Goal: Ask a question

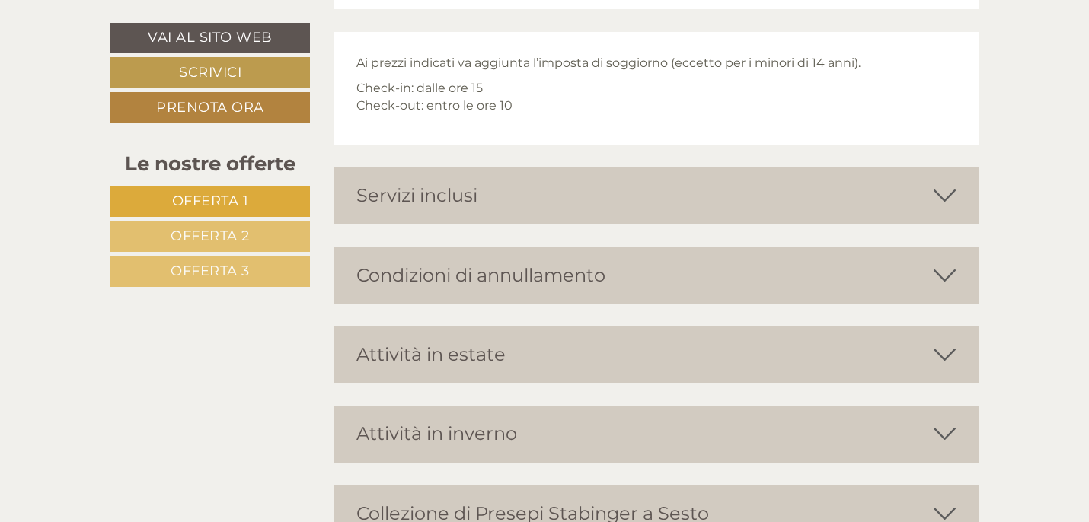
scroll to position [5772, 0]
click at [946, 197] on icon at bounding box center [944, 195] width 22 height 26
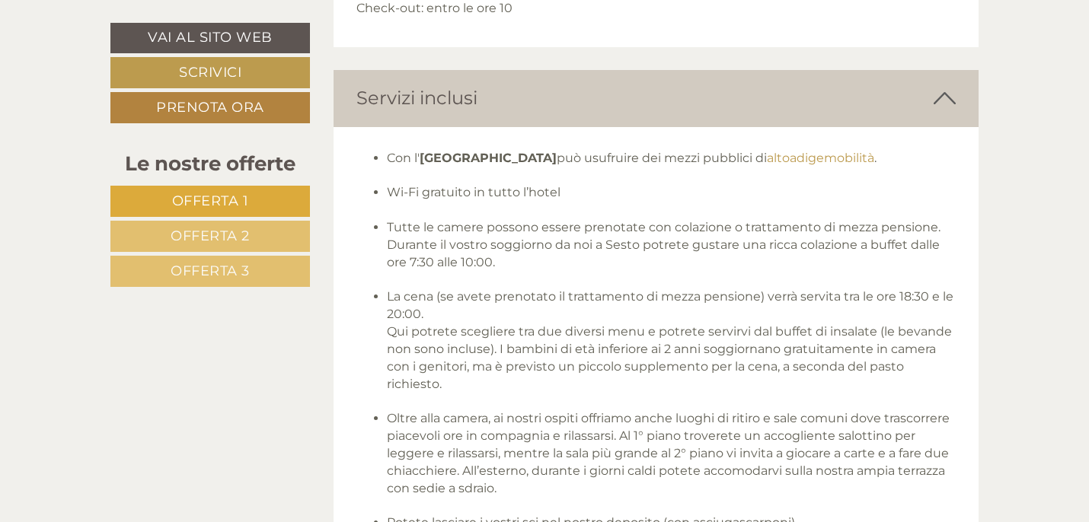
scroll to position [5865, 0]
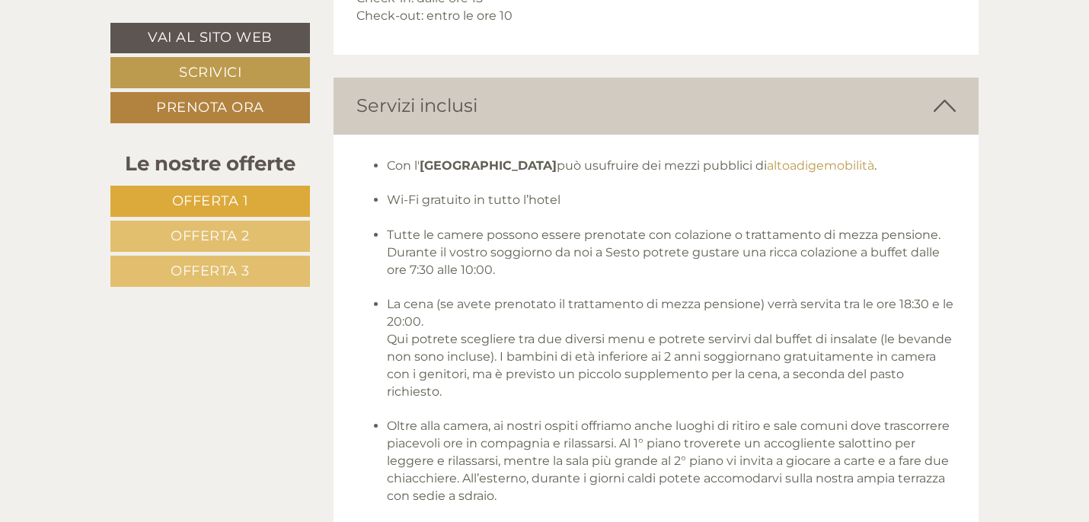
click at [946, 96] on icon at bounding box center [944, 106] width 22 height 26
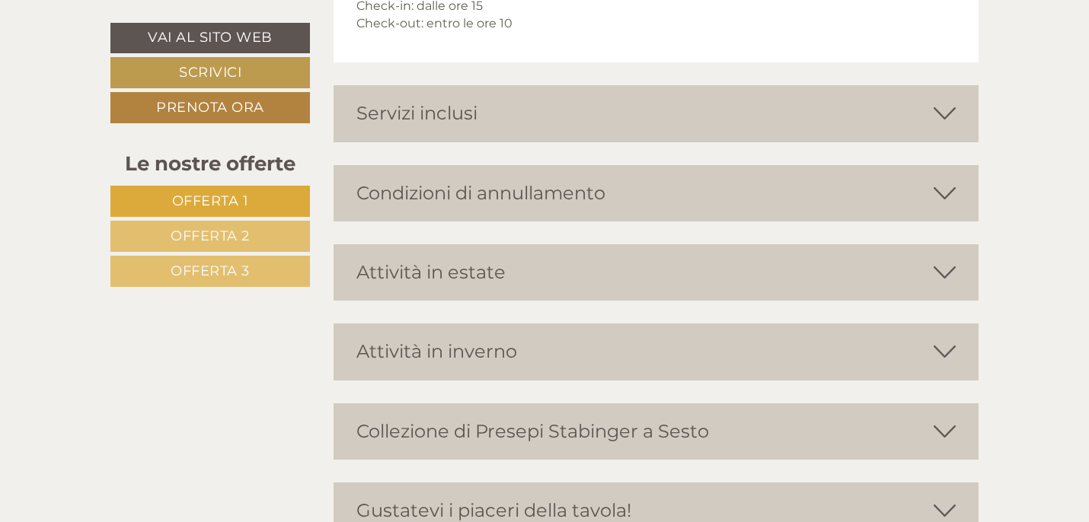
scroll to position [5860, 0]
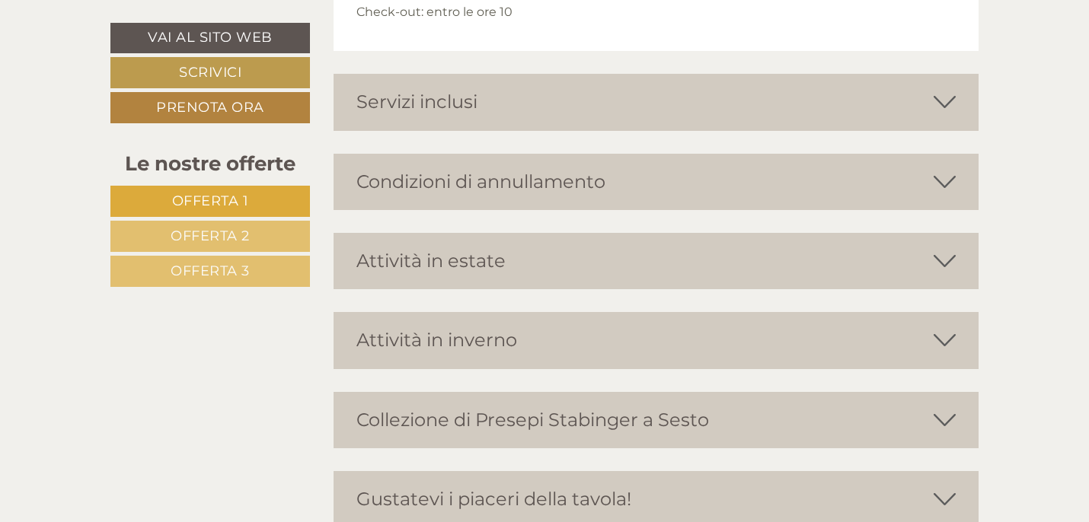
click at [945, 187] on icon at bounding box center [944, 182] width 22 height 26
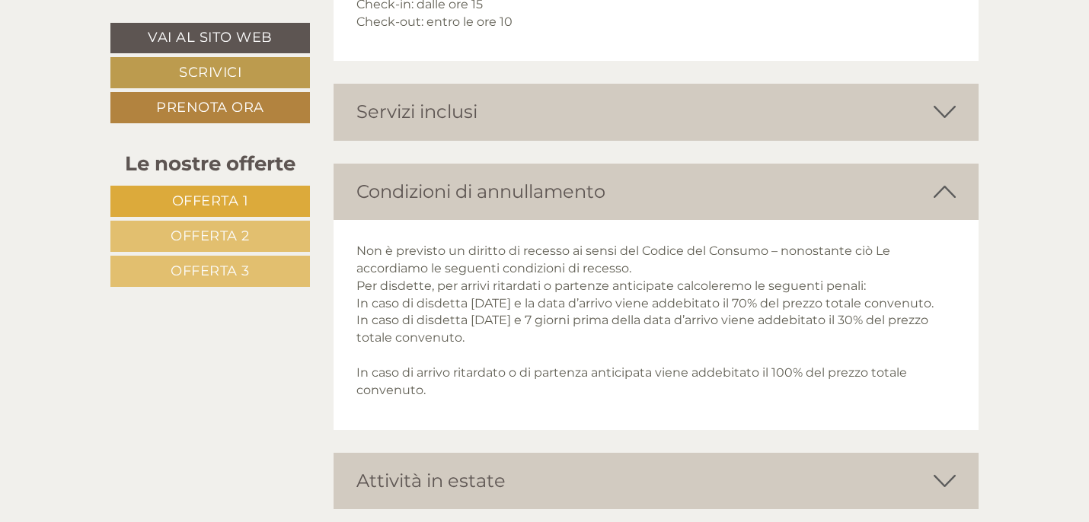
scroll to position [5849, 0]
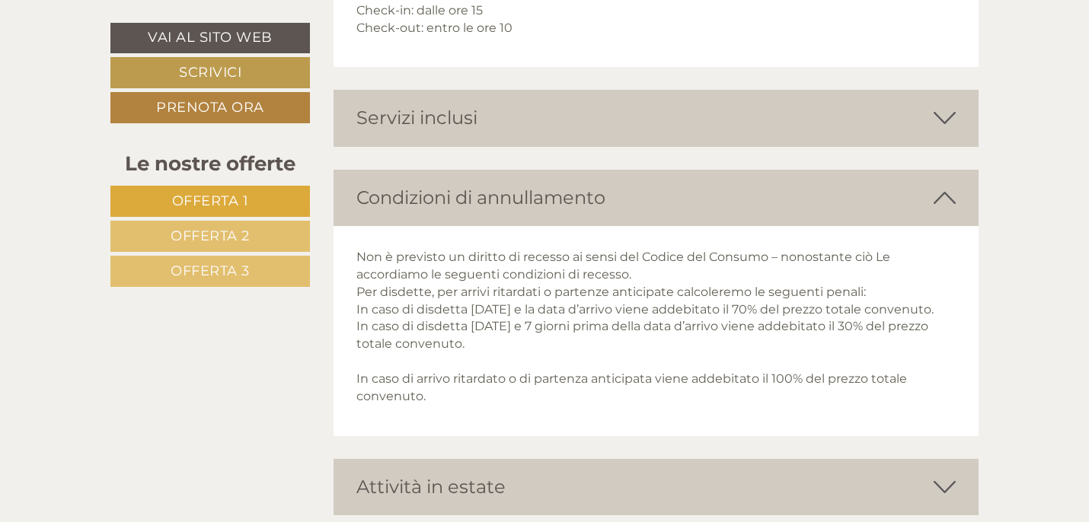
click at [946, 190] on icon at bounding box center [944, 198] width 22 height 26
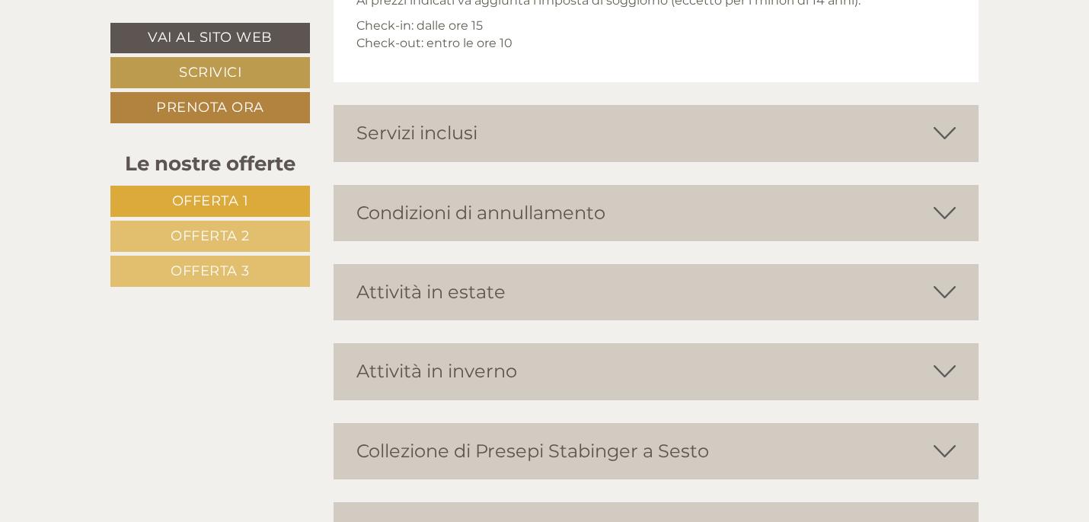
scroll to position [5837, 0]
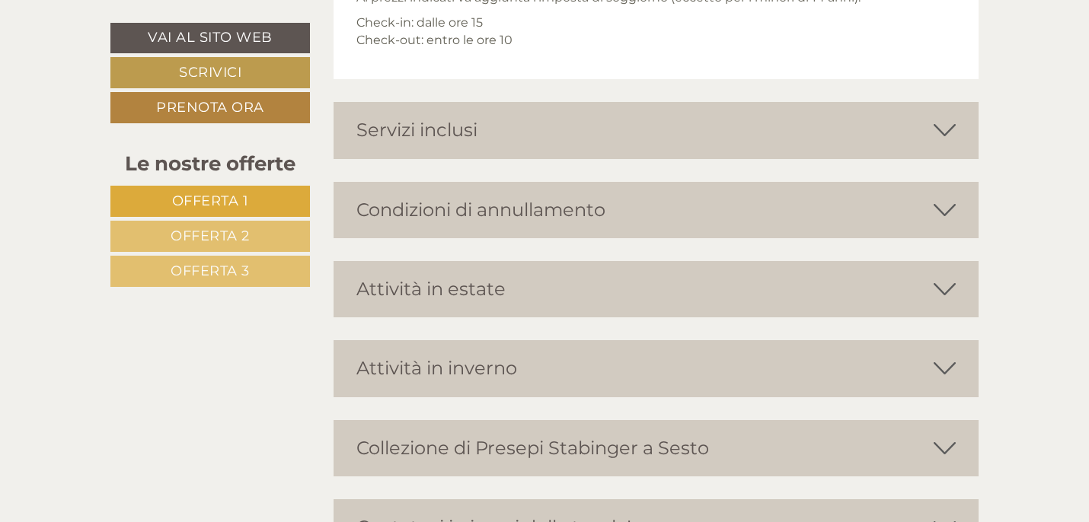
click at [946, 370] on icon at bounding box center [944, 369] width 22 height 26
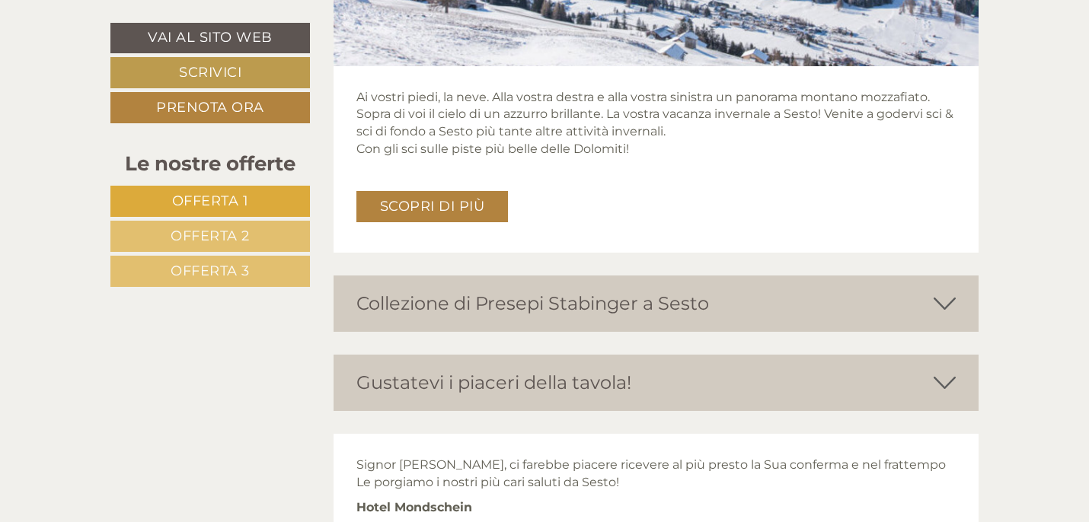
scroll to position [6489, 0]
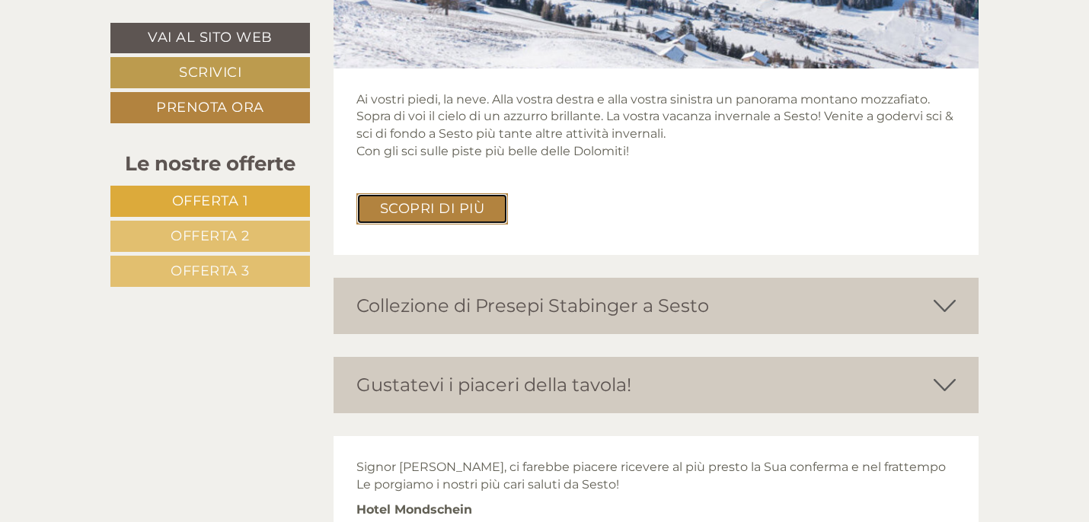
click at [444, 206] on link "Scopri di più" at bounding box center [432, 208] width 152 height 31
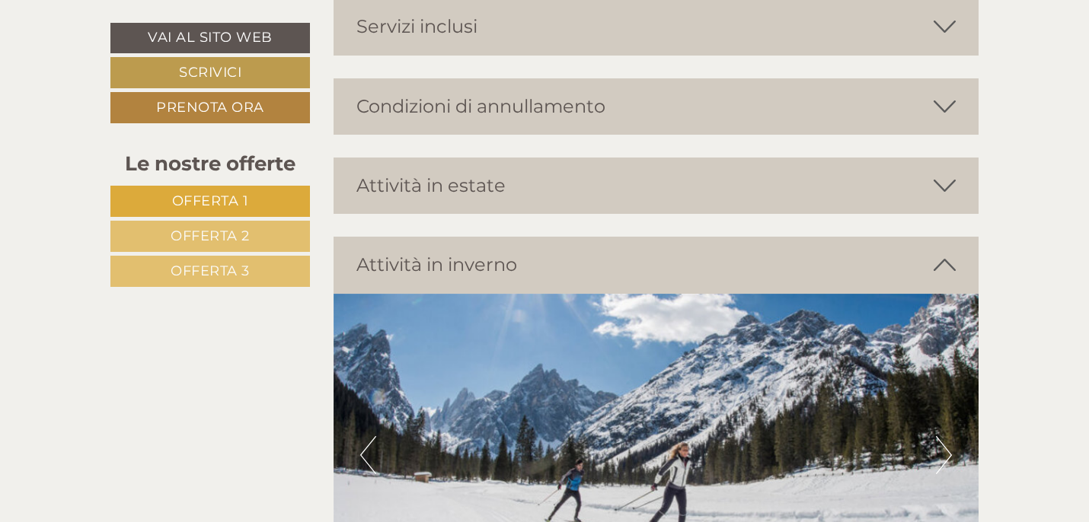
scroll to position [5938, 0]
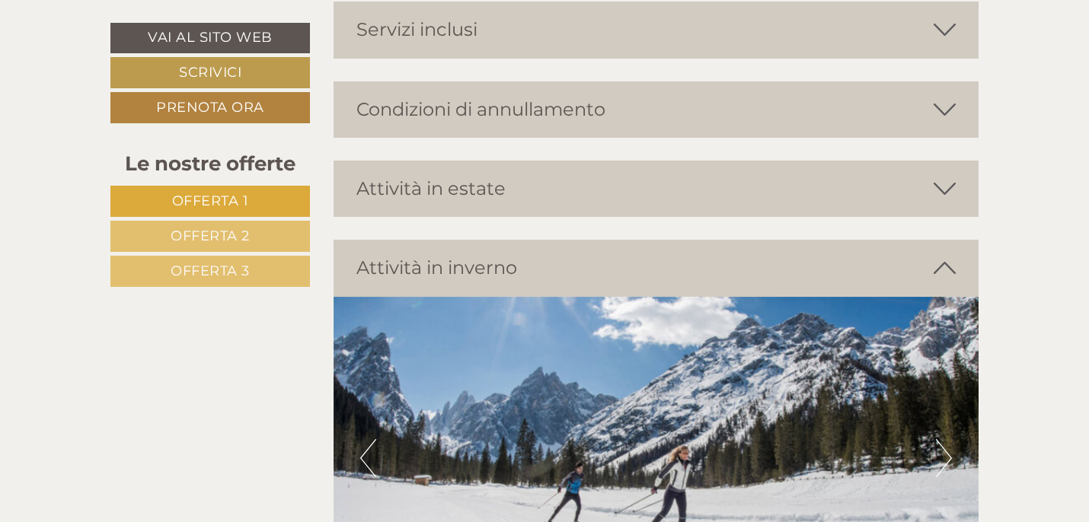
click at [944, 263] on icon at bounding box center [944, 268] width 22 height 26
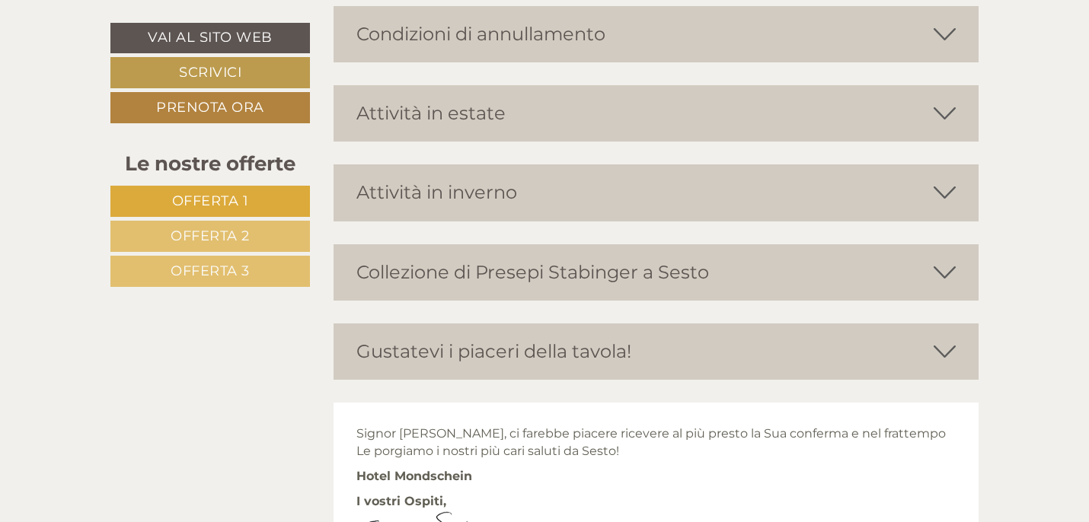
scroll to position [6014, 0]
click at [946, 271] on icon at bounding box center [944, 272] width 22 height 26
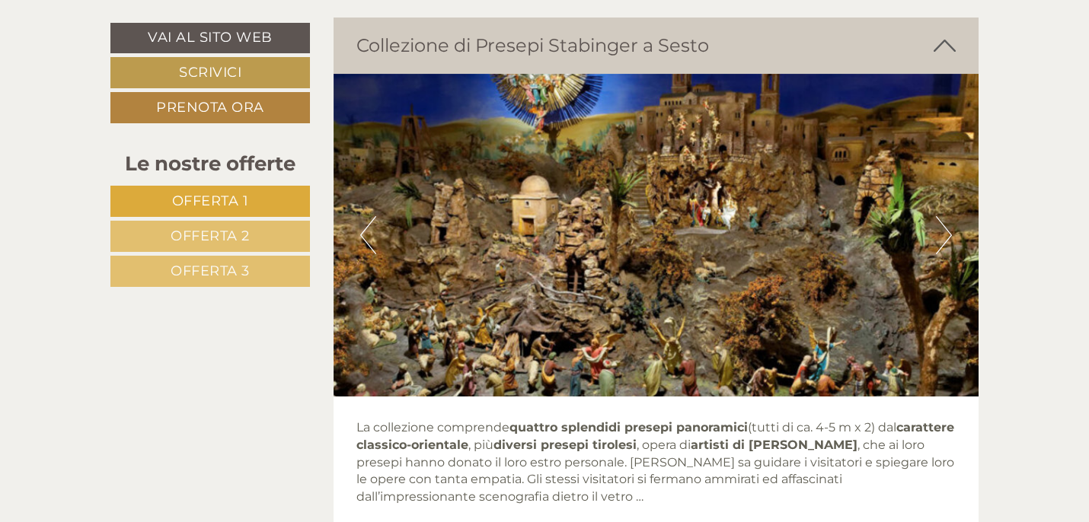
scroll to position [6248, 0]
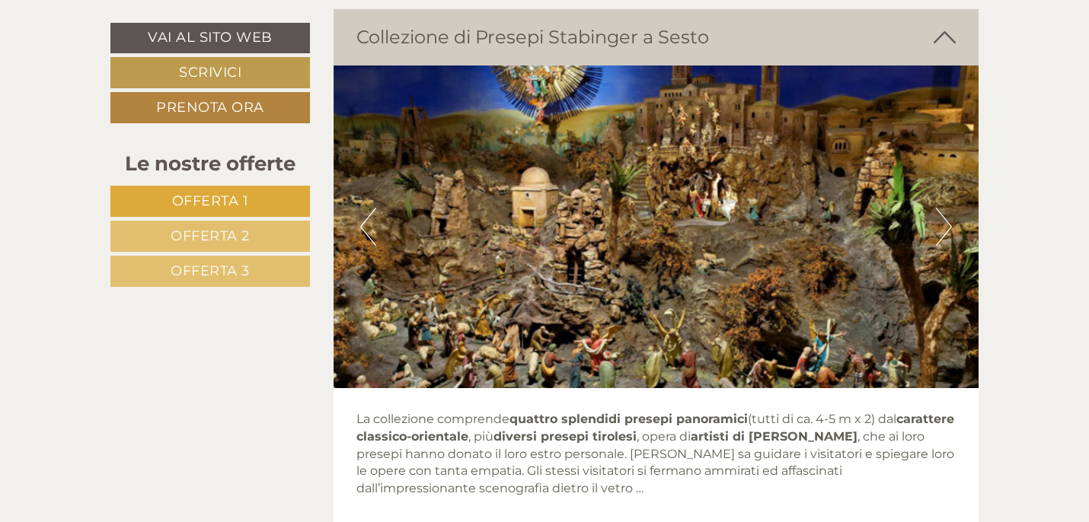
click at [949, 225] on button "Next" at bounding box center [944, 227] width 16 height 38
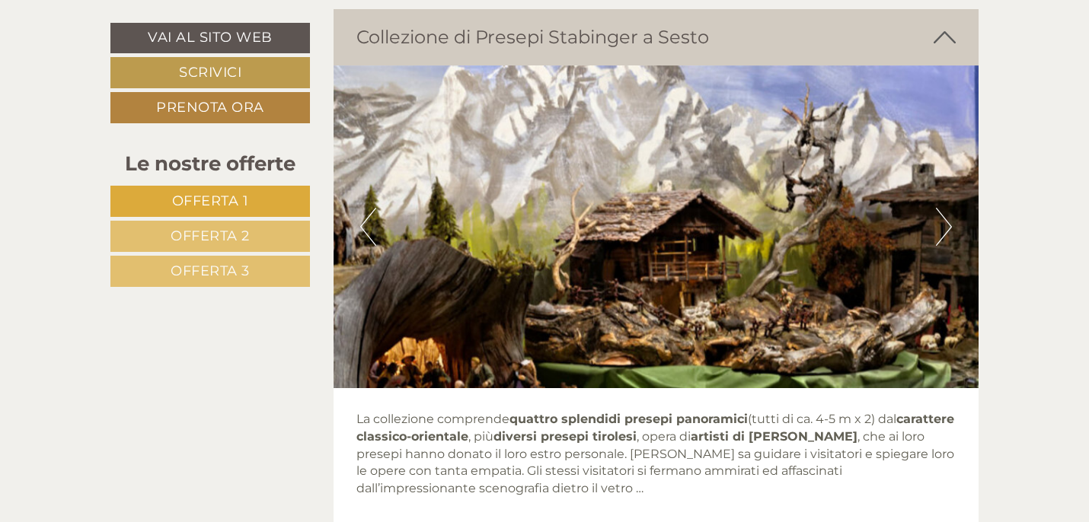
click at [949, 225] on button "Next" at bounding box center [944, 227] width 16 height 38
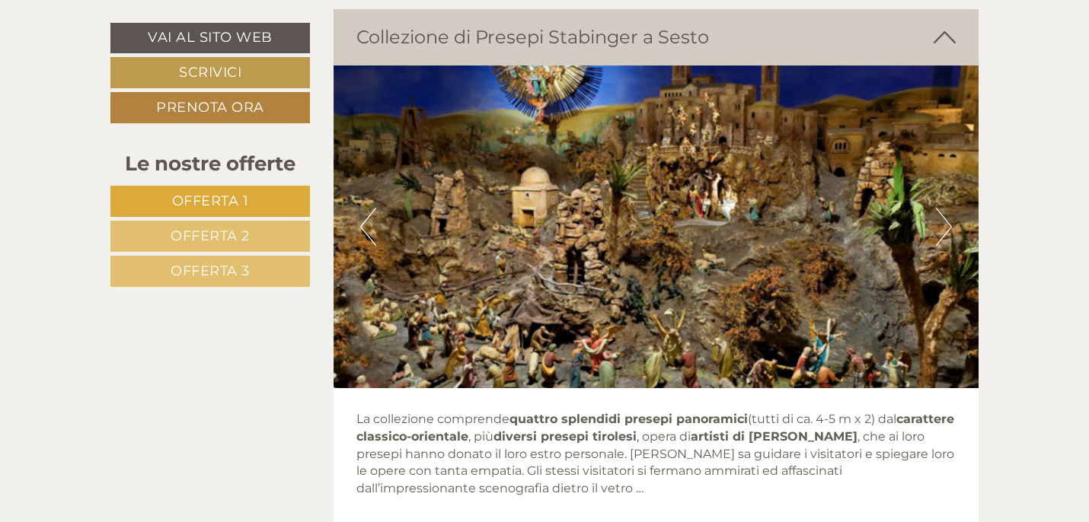
click at [949, 225] on button "Next" at bounding box center [944, 227] width 16 height 38
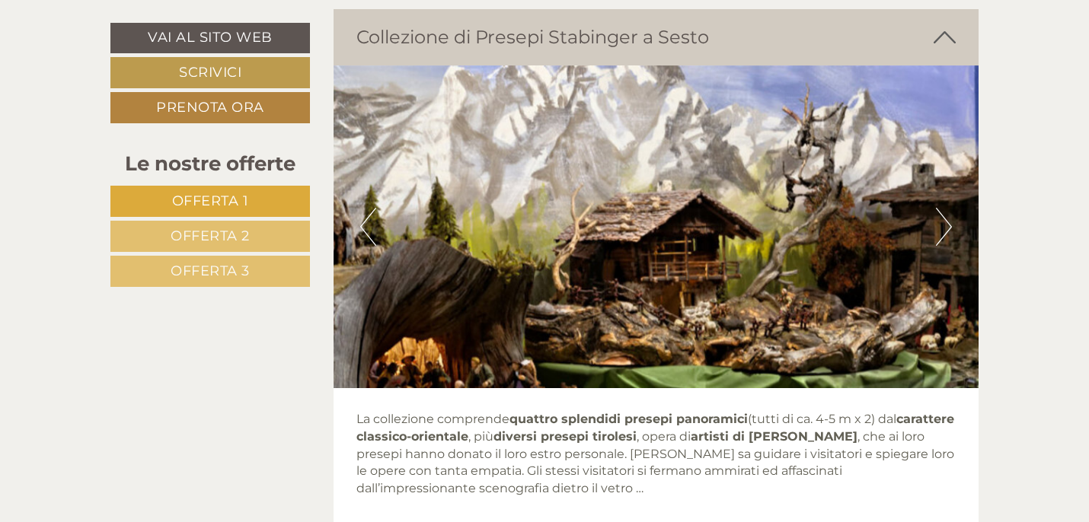
click at [949, 225] on button "Next" at bounding box center [944, 227] width 16 height 38
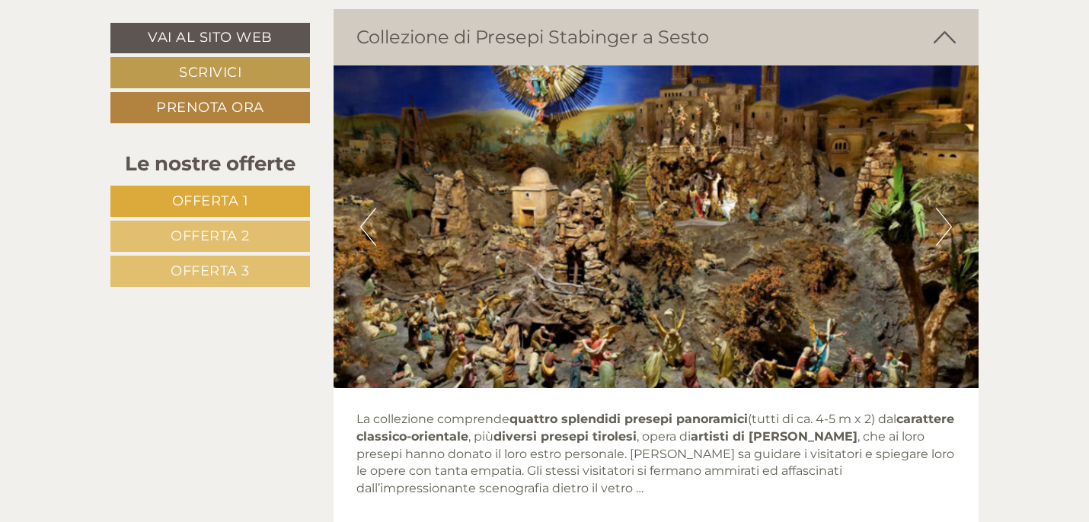
click at [949, 225] on button "Next" at bounding box center [944, 227] width 16 height 38
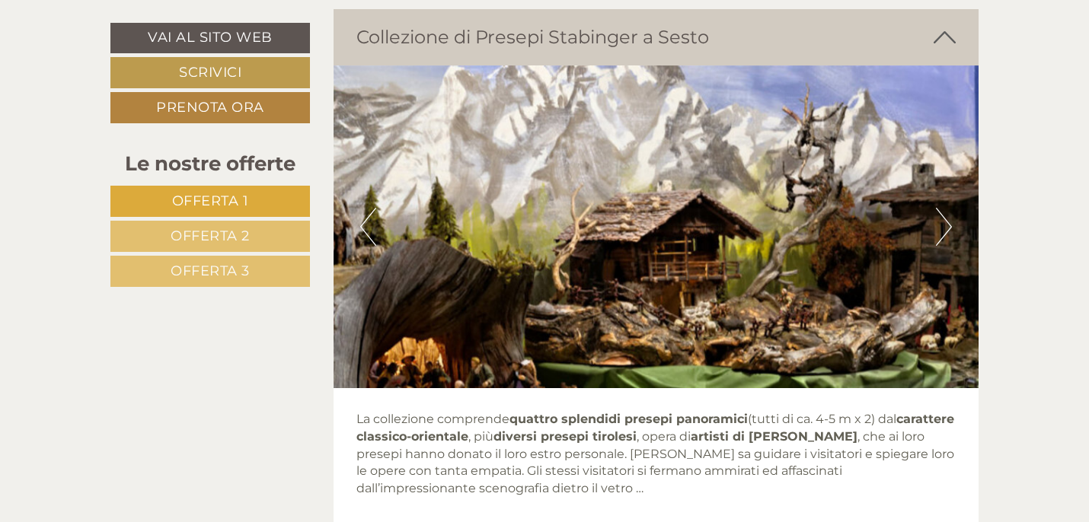
click at [946, 32] on icon at bounding box center [944, 37] width 22 height 26
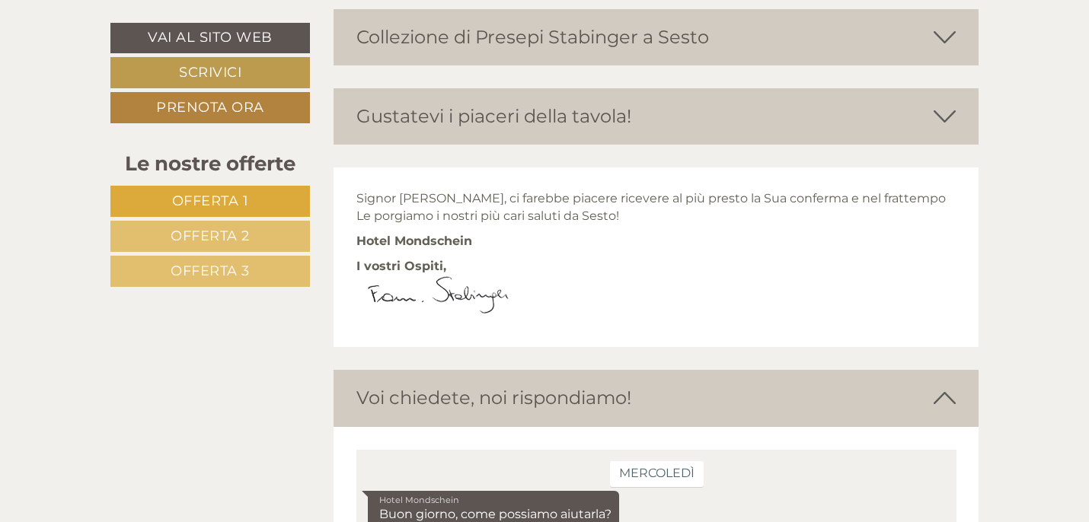
click at [944, 117] on icon at bounding box center [944, 117] width 22 height 26
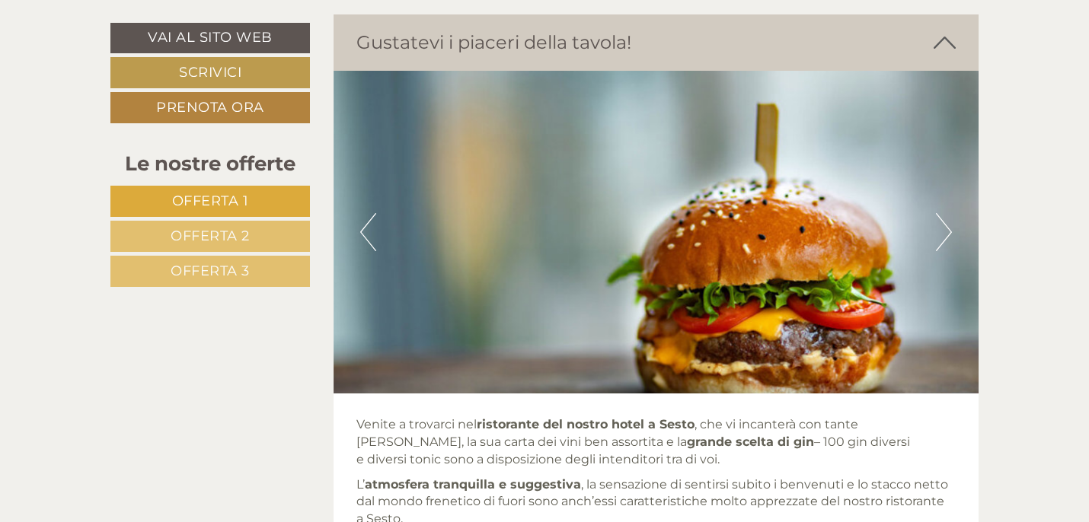
scroll to position [6323, 0]
click at [949, 229] on button "Next" at bounding box center [944, 231] width 16 height 38
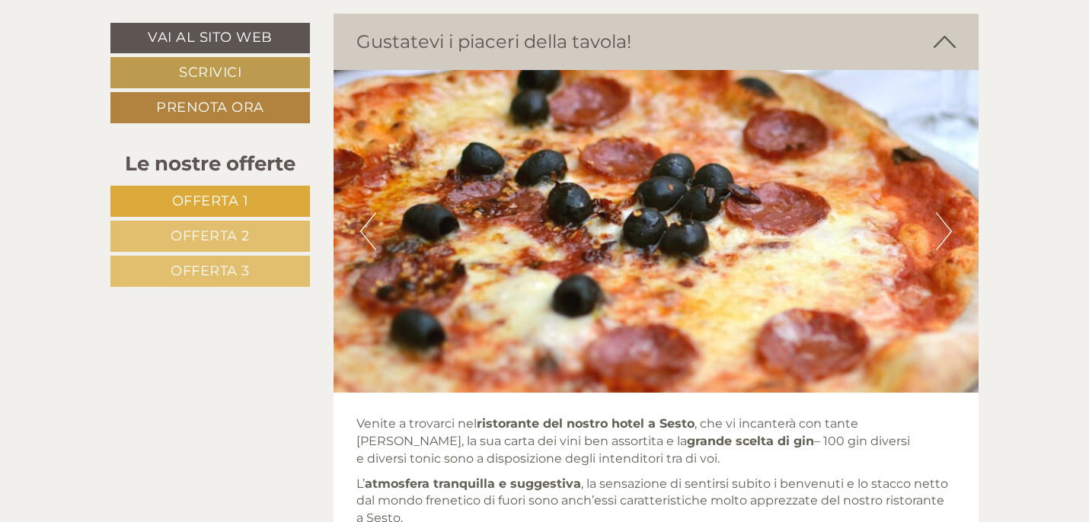
click at [949, 229] on button "Next" at bounding box center [944, 231] width 16 height 38
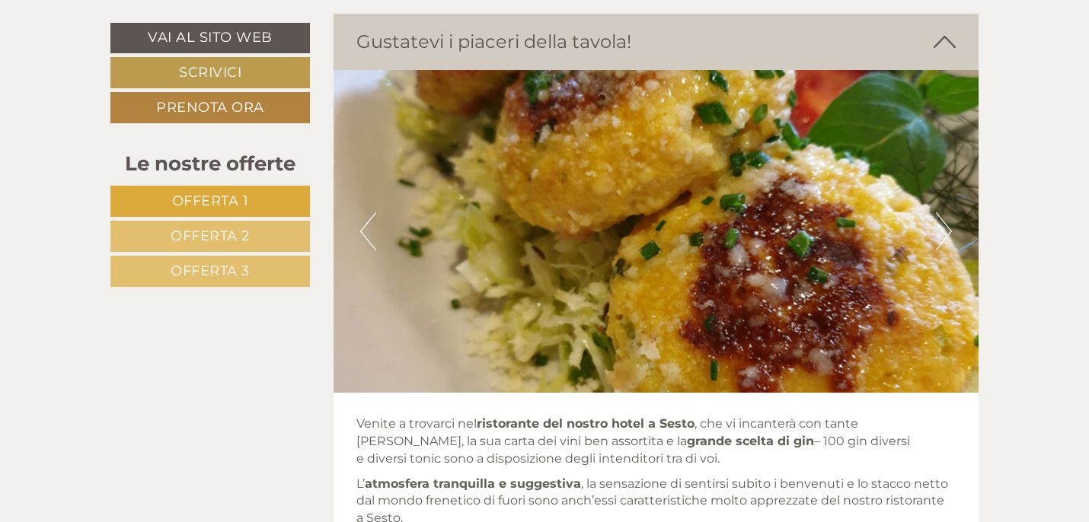
click at [949, 229] on button "Next" at bounding box center [944, 231] width 16 height 38
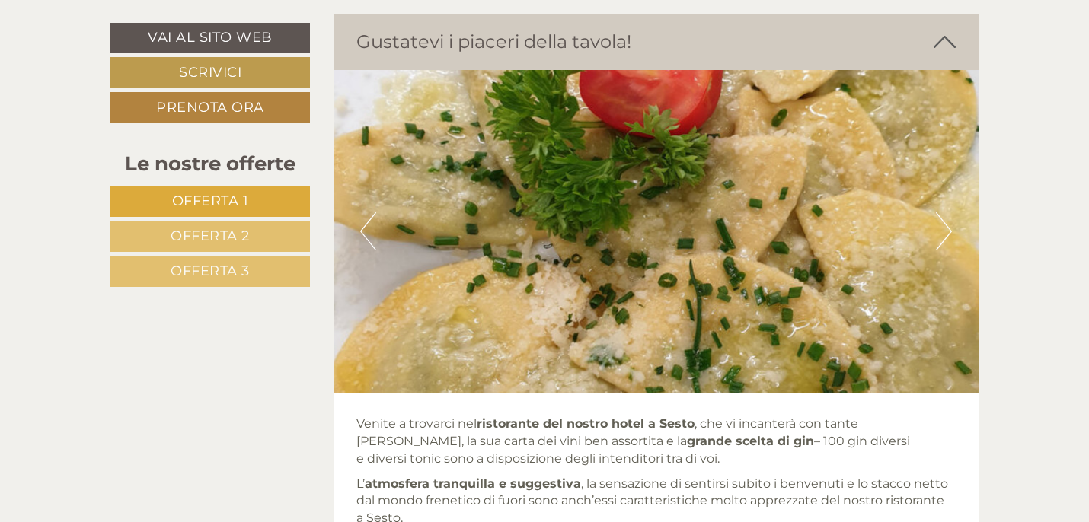
click at [949, 229] on button "Next" at bounding box center [944, 231] width 16 height 38
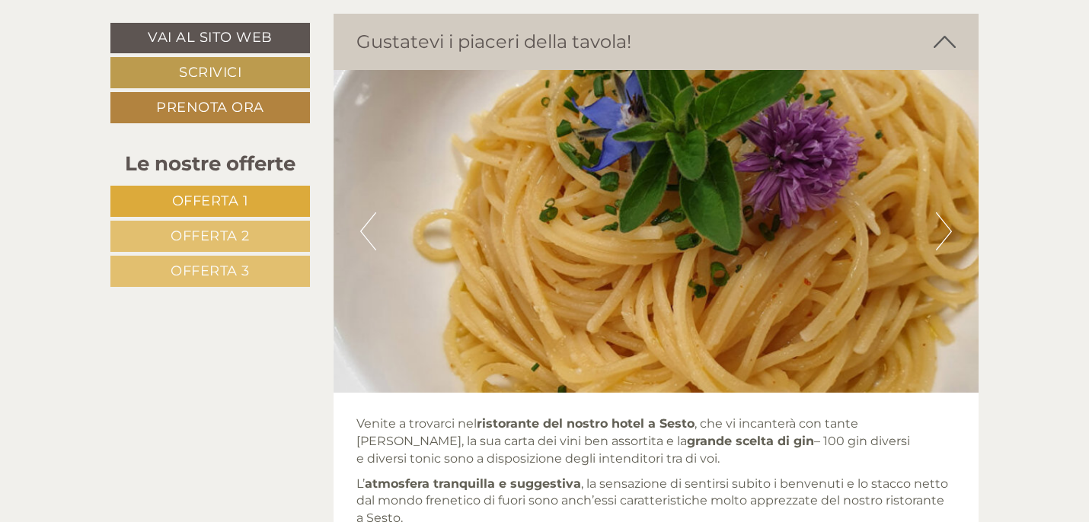
click at [949, 229] on button "Next" at bounding box center [944, 231] width 16 height 38
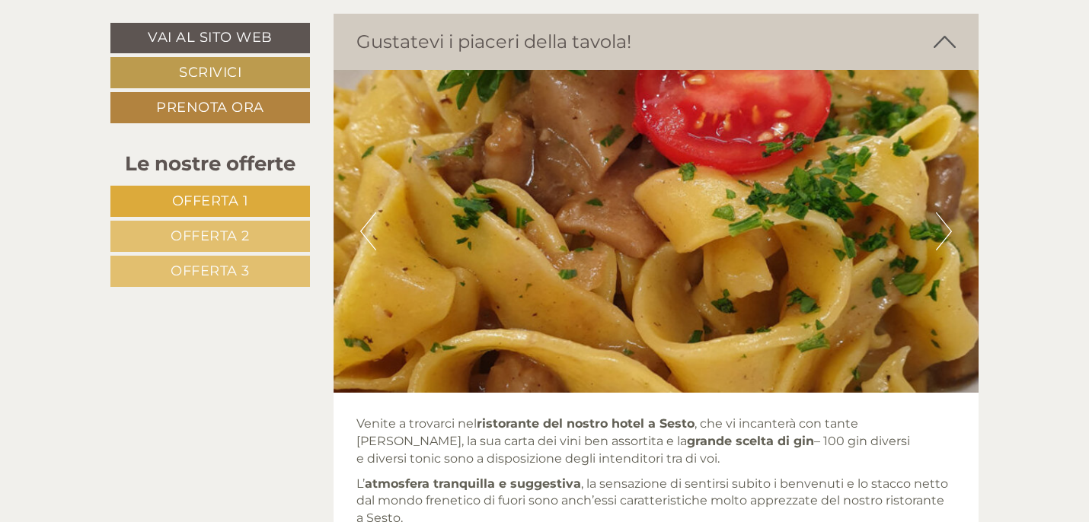
click at [949, 229] on button "Next" at bounding box center [944, 231] width 16 height 38
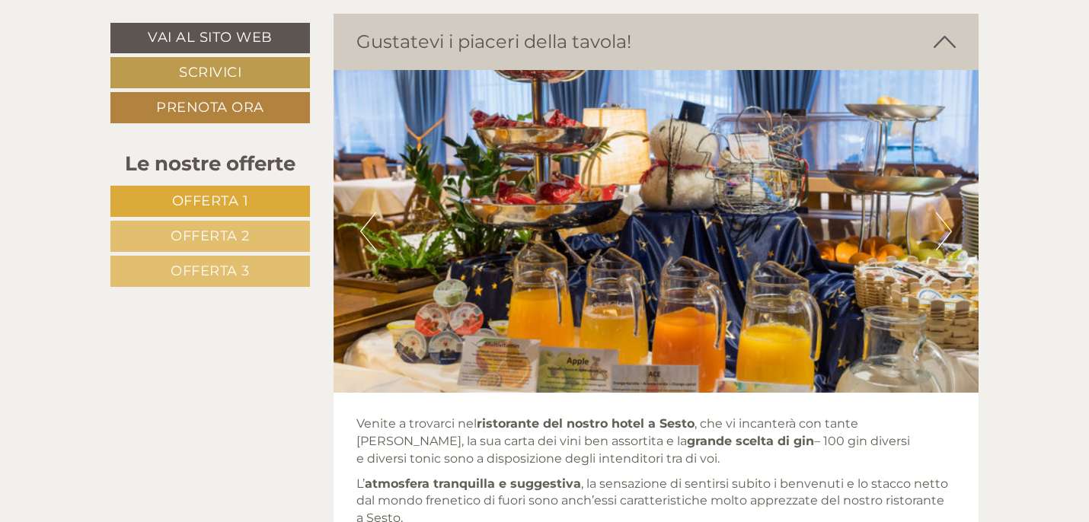
click at [949, 229] on button "Next" at bounding box center [944, 231] width 16 height 38
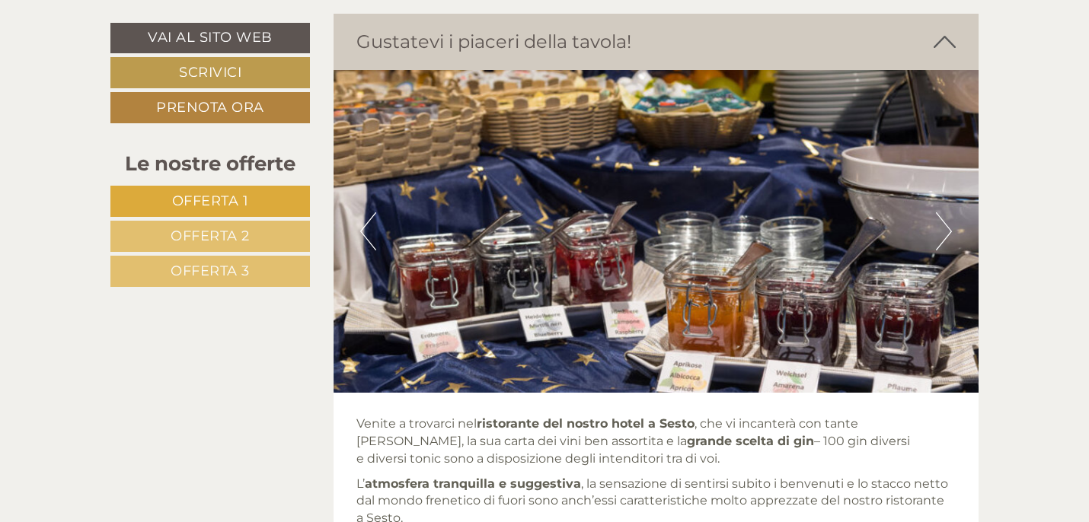
click at [949, 229] on button "Next" at bounding box center [944, 231] width 16 height 38
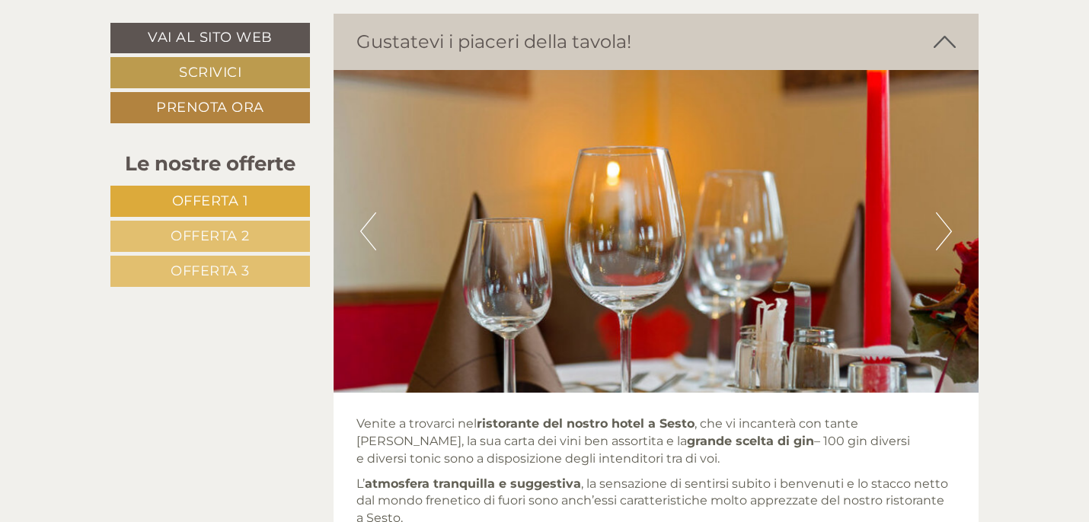
click at [944, 37] on icon at bounding box center [944, 42] width 22 height 26
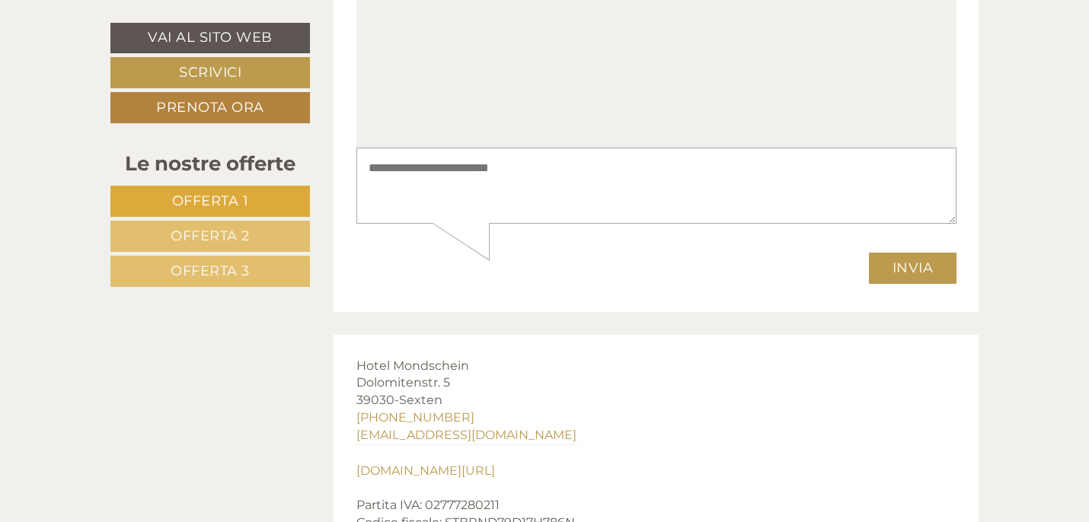
scroll to position [6847, 0]
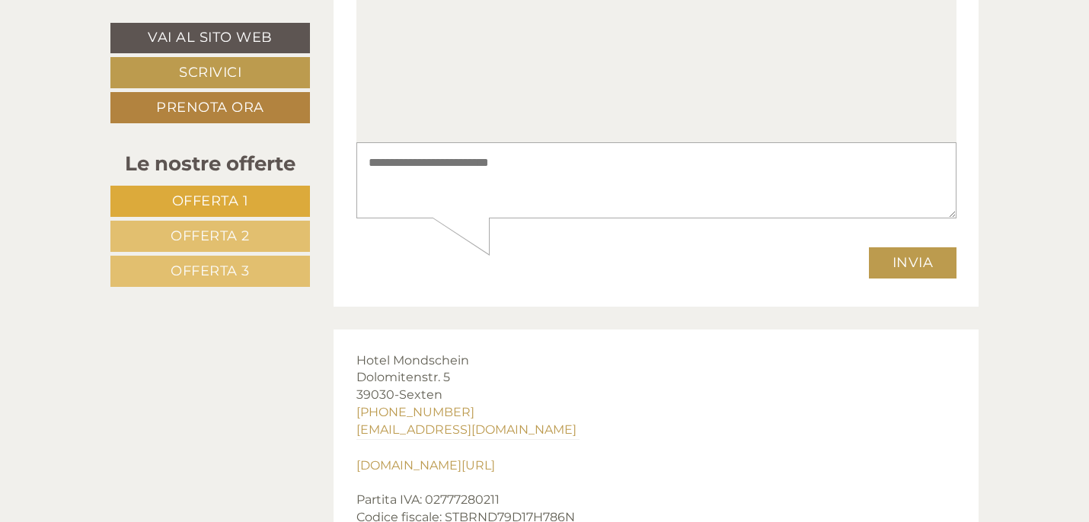
click at [570, 258] on div "Invia" at bounding box center [656, 257] width 600 height 43
click at [526, 188] on textarea at bounding box center [656, 180] width 600 height 77
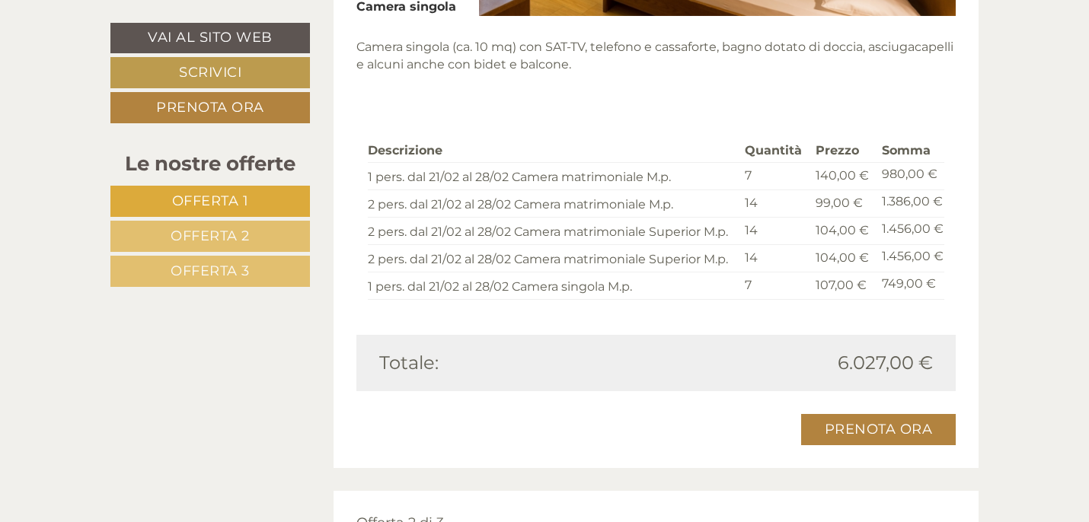
scroll to position [2231, 0]
